Goal: Find specific page/section: Find specific page/section

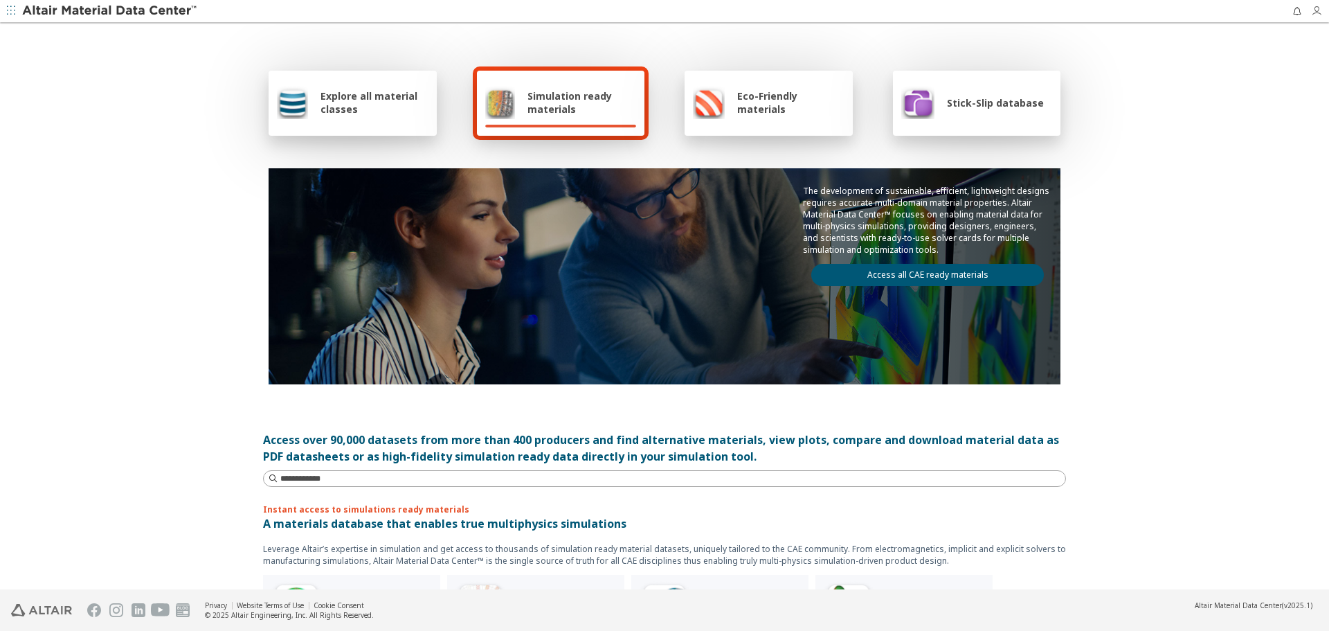
click at [1318, 19] on span "button" at bounding box center [1320, 11] width 18 height 22
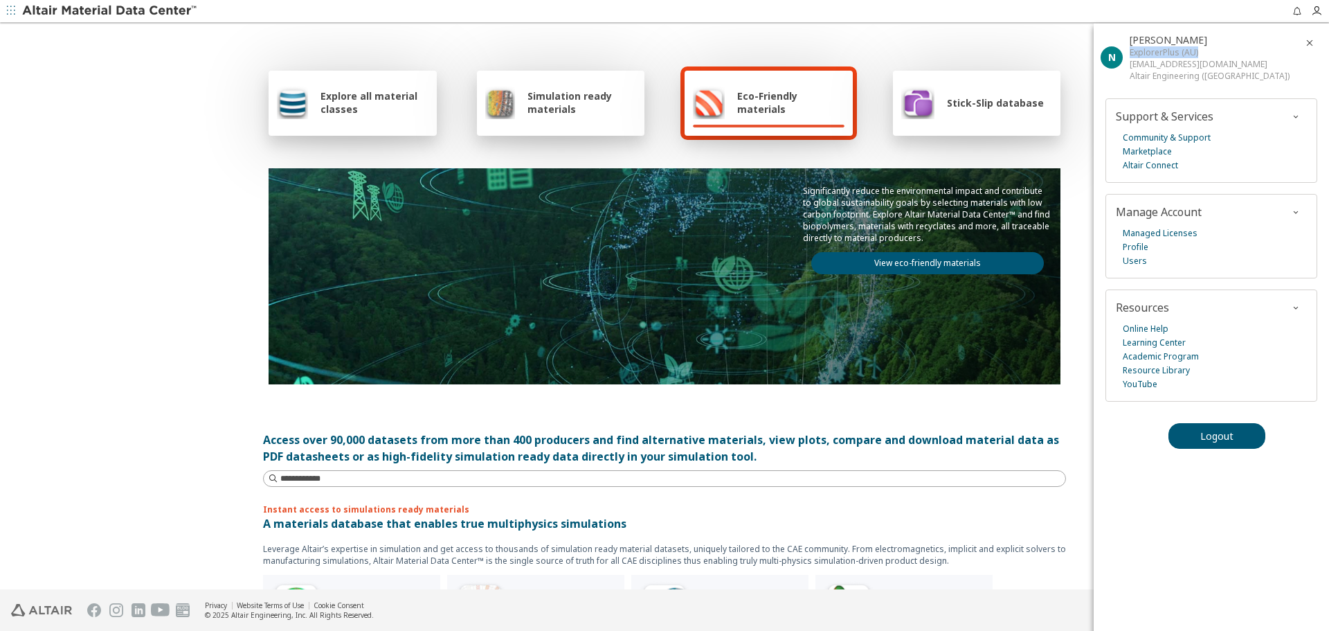
drag, startPoint x: 1131, startPoint y: 55, endPoint x: 1201, endPoint y: 55, distance: 69.2
click at [1201, 55] on div "ExplorerPlus (AU)" at bounding box center [1210, 52] width 160 height 12
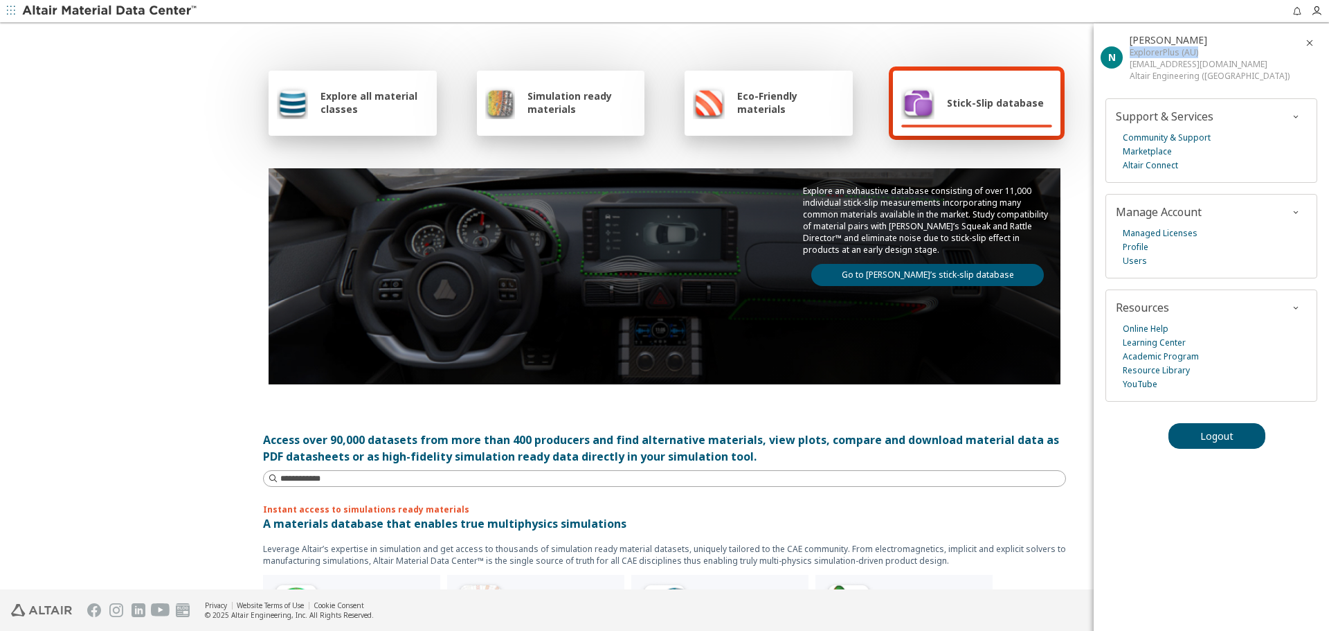
click at [1309, 42] on icon "button" at bounding box center [1310, 42] width 11 height 11
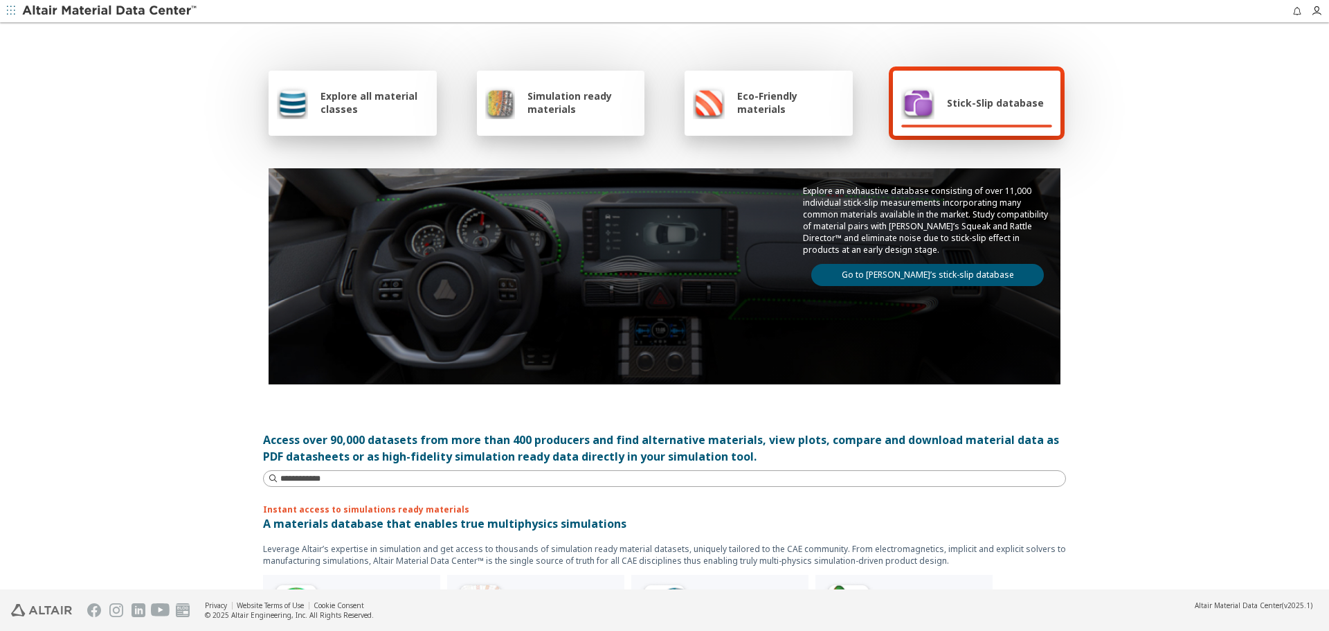
click at [947, 277] on link "Go to Altair’s stick-slip database" at bounding box center [928, 275] width 233 height 22
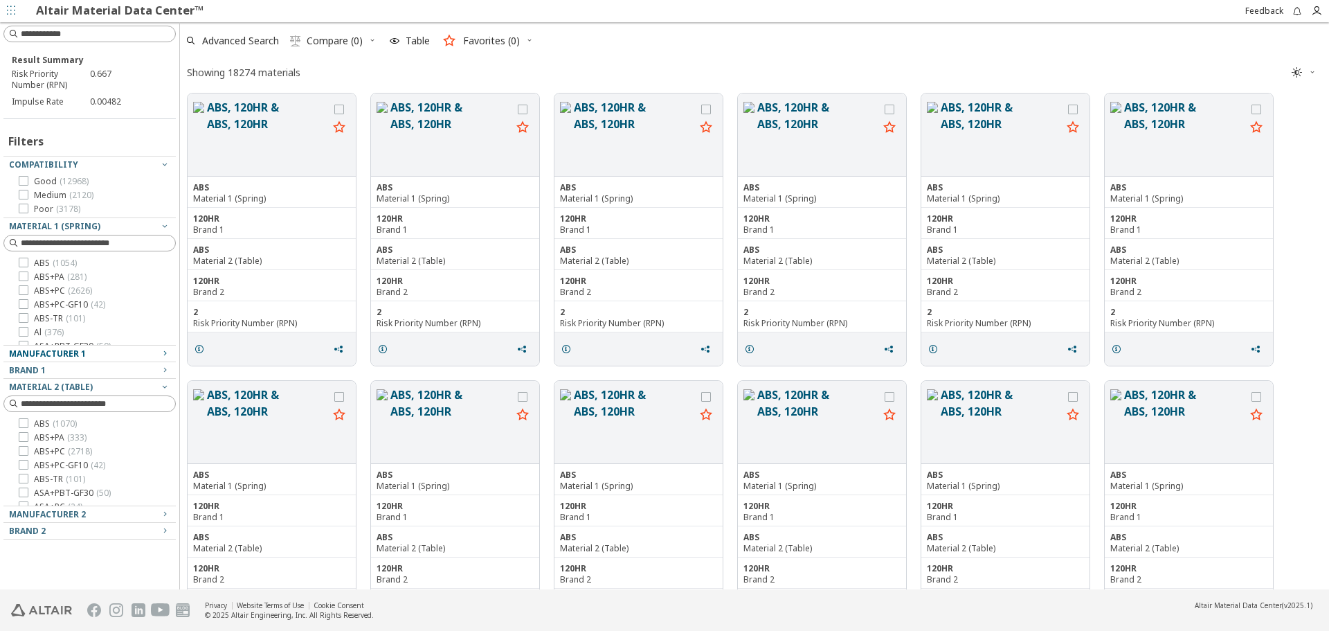
click at [166, 348] on icon "button" at bounding box center [164, 353] width 11 height 11
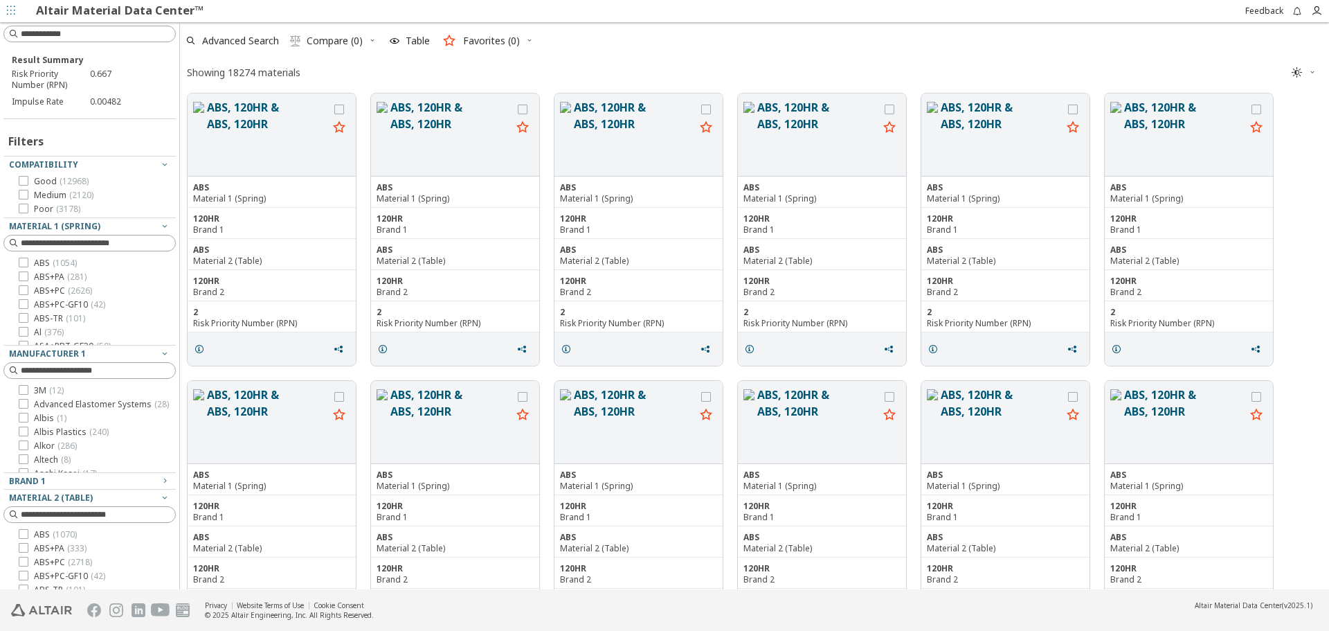
click at [749, 70] on div "Showing 18274 materials " at bounding box center [754, 72] width 1149 height 27
click at [1320, 7] on icon "button" at bounding box center [1316, 11] width 11 height 11
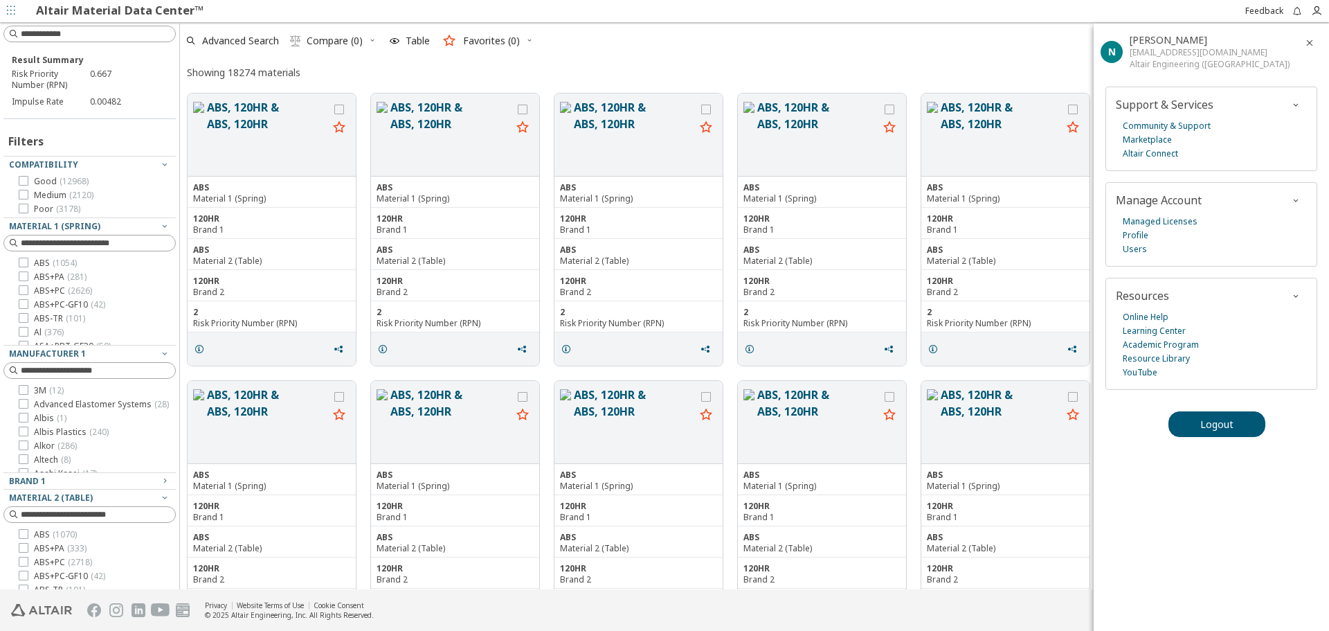
click at [1310, 40] on icon "button" at bounding box center [1310, 42] width 11 height 11
